Goal: Information Seeking & Learning: Learn about a topic

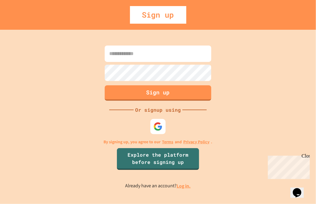
click at [156, 52] on input at bounding box center [158, 54] width 106 height 16
click at [155, 127] on img at bounding box center [158, 127] width 10 height 10
click at [188, 59] on input at bounding box center [158, 54] width 106 height 16
type input "**********"
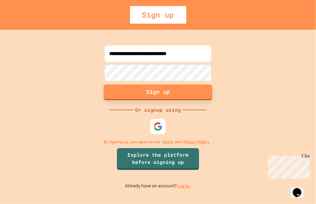
click at [179, 92] on button "Sign up" at bounding box center [158, 93] width 109 height 16
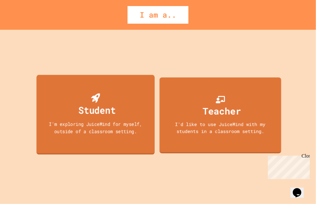
click at [77, 116] on div "Student" at bounding box center [95, 106] width 40 height 24
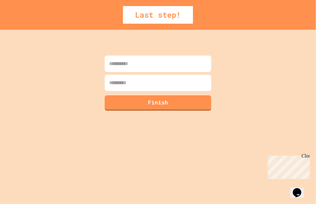
click at [117, 69] on input at bounding box center [158, 64] width 106 height 16
type input "********"
click at [125, 79] on input at bounding box center [158, 83] width 106 height 16
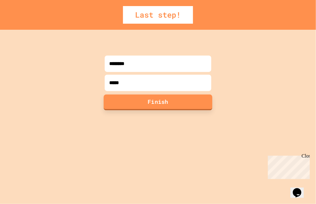
type input "*****"
click at [134, 107] on button "Finish" at bounding box center [158, 103] width 109 height 16
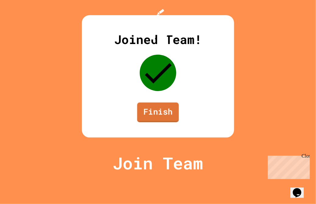
click at [158, 123] on link "Finish" at bounding box center [158, 113] width 42 height 20
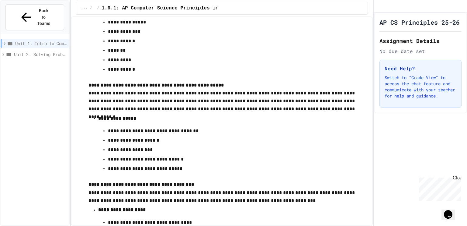
scroll to position [3540, 0]
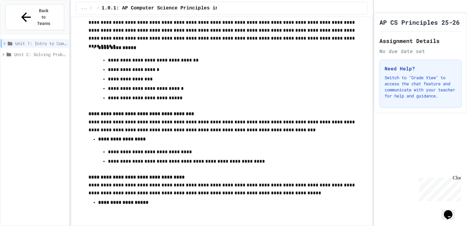
click at [39, 51] on span "Unit 2: Solving Problems in Computer Science" at bounding box center [40, 54] width 53 height 6
click at [6, 41] on icon at bounding box center [4, 43] width 5 height 5
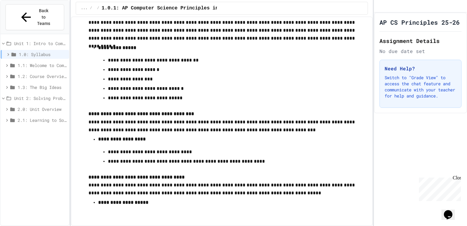
click at [35, 51] on span "1.0: Syllabus" at bounding box center [43, 54] width 48 height 6
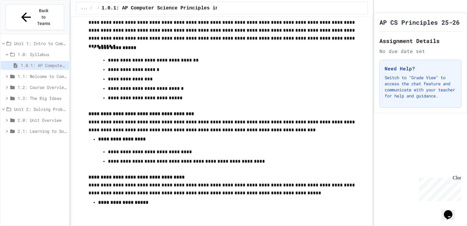
click at [26, 51] on span "1.0: Syllabus" at bounding box center [42, 54] width 49 height 6
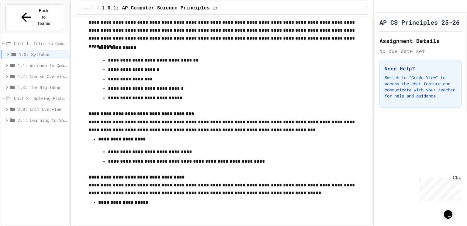
click at [29, 51] on span "1.0: Syllabus" at bounding box center [43, 54] width 48 height 6
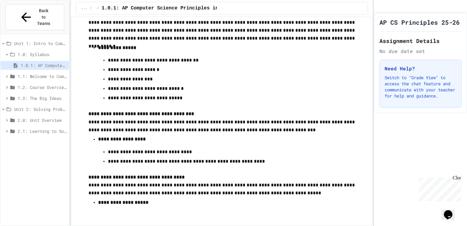
click at [29, 62] on span "1.0.1: AP Computer Science Principles in Python Course Syllabus" at bounding box center [44, 65] width 46 height 6
click at [29, 51] on span "1.0: Syllabus" at bounding box center [42, 54] width 49 height 6
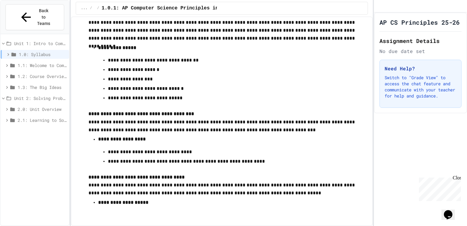
click at [33, 62] on span "1.1: Welcome to Computer Science" at bounding box center [42, 65] width 49 height 6
click at [35, 73] on span "1.1.1: What is Computer Science?" at bounding box center [44, 76] width 46 height 6
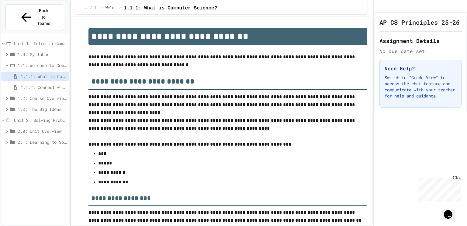
scroll to position [953, 0]
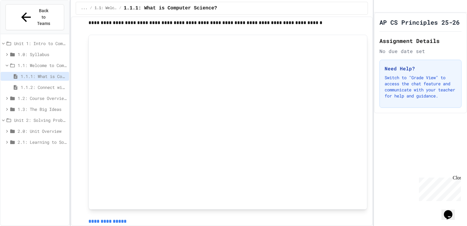
click at [46, 51] on span "1.0: Syllabus" at bounding box center [42, 54] width 49 height 6
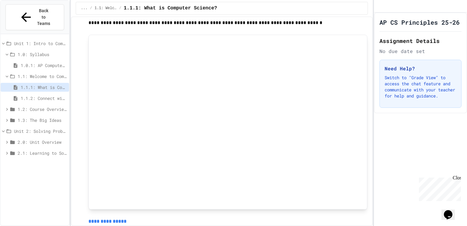
click at [47, 62] on span "1.0.1: AP Computer Science Principles in Python Course Syllabus" at bounding box center [44, 65] width 46 height 6
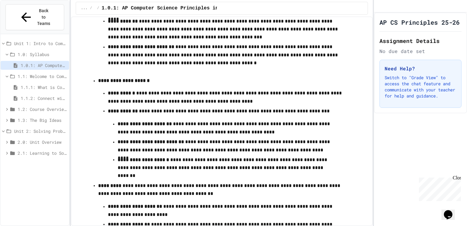
scroll to position [721, 0]
click at [33, 83] on div "1.1.1: What is Computer Science?" at bounding box center [35, 87] width 68 height 9
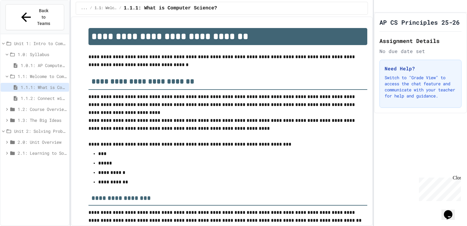
scroll to position [953, 0]
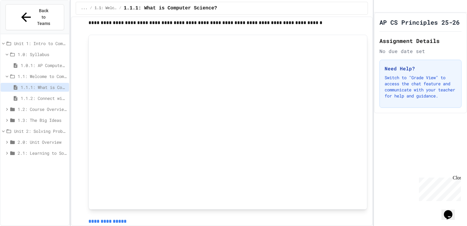
click at [7, 52] on icon at bounding box center [6, 54] width 5 height 5
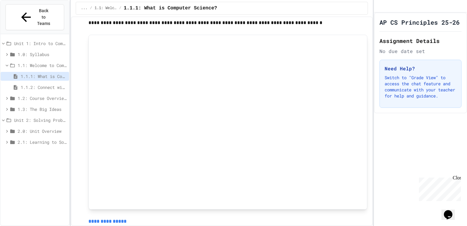
click at [27, 61] on div "1.1: Welcome to Computer Science" at bounding box center [35, 65] width 68 height 9
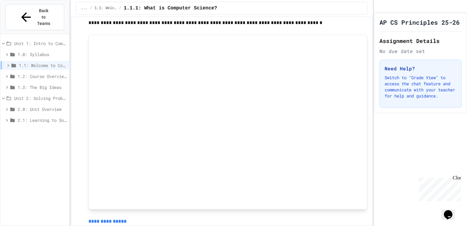
click at [58, 62] on span "1.1: Welcome to Computer Science" at bounding box center [43, 65] width 48 height 6
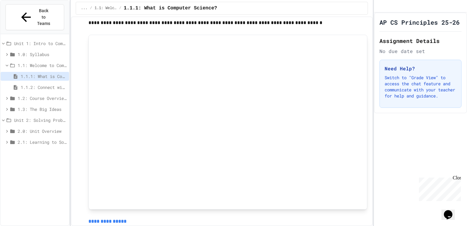
click at [54, 62] on span "1.1: Welcome to Computer Science" at bounding box center [42, 65] width 49 height 6
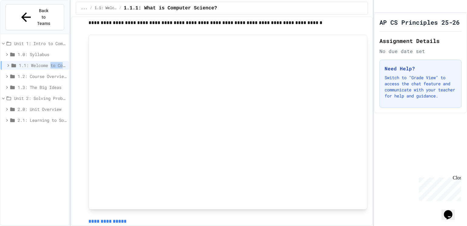
drag, startPoint x: 54, startPoint y: 53, endPoint x: 66, endPoint y: 51, distance: 11.7
click at [66, 62] on span "1.1: Welcome to Computer Science" at bounding box center [43, 65] width 48 height 6
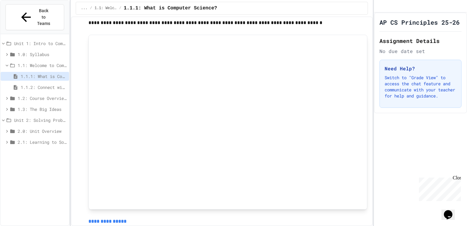
click at [66, 62] on span "1.1: Welcome to Computer Science" at bounding box center [42, 65] width 49 height 6
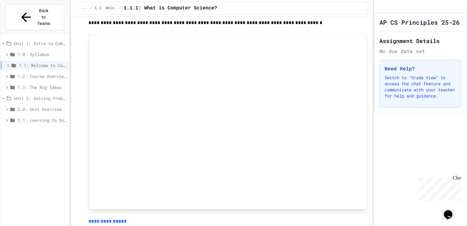
click at [6, 63] on icon at bounding box center [7, 65] width 5 height 5
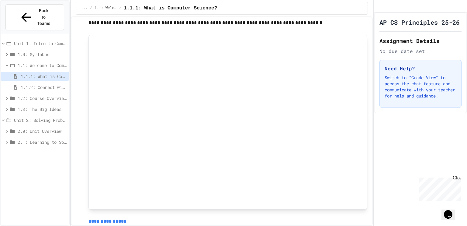
click at [5, 95] on icon at bounding box center [6, 97] width 5 height 5
click at [7, 128] on icon at bounding box center [6, 130] width 5 height 5
click at [7, 161] on icon at bounding box center [6, 163] width 5 height 5
click at [6, 183] on icon at bounding box center [6, 185] width 5 height 5
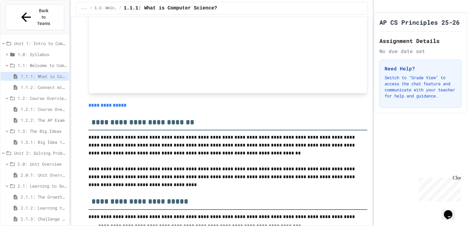
scroll to position [2534, 0]
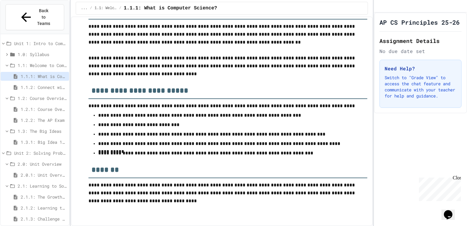
click at [53, 84] on span "1.1.2: Connect with Your World" at bounding box center [44, 87] width 46 height 6
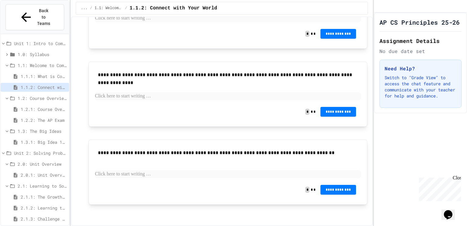
scroll to position [120, 0]
click at [33, 73] on span "1.1.1: What is Computer Science?" at bounding box center [44, 76] width 46 height 6
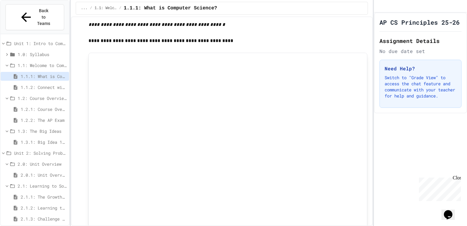
scroll to position [370, 0]
